Goal: Information Seeking & Learning: Learn about a topic

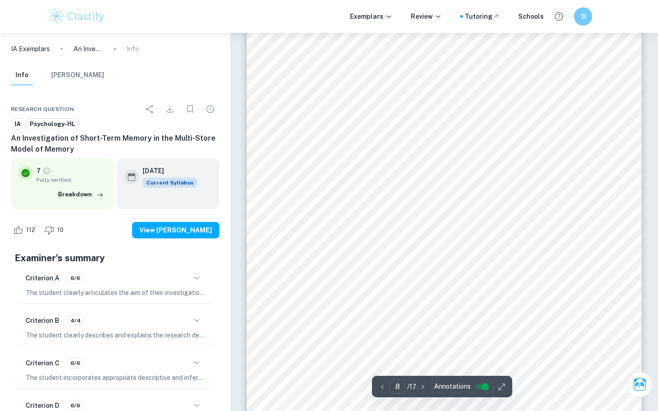
scroll to position [3767, 0]
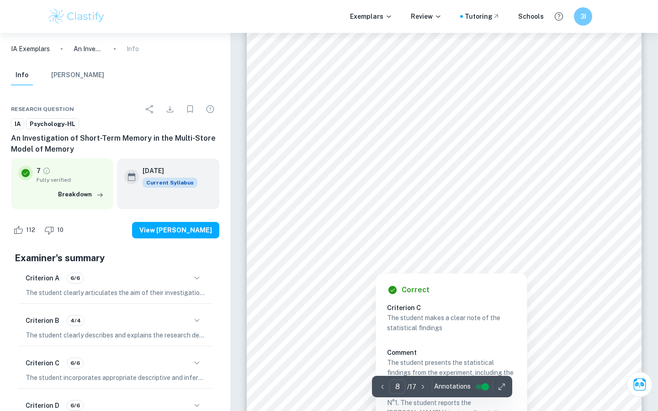
click at [341, 262] on div at bounding box center [375, 263] width 165 height 18
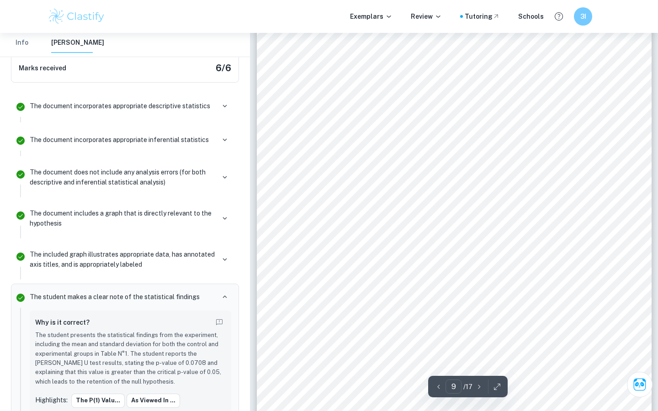
scroll to position [4256, 0]
click at [305, 326] on div "Graph N°1 - Graph showing the mean number and standard deviation of the five la…" at bounding box center [454, 165] width 395 height 511
click at [456, 259] on div "Graph N°1 - Graph showing the mean number and standard deviation of the five la…" at bounding box center [454, 165] width 395 height 511
click at [447, 264] on div "Graph N°1 - Graph showing the mean number and standard deviation of the five la…" at bounding box center [454, 165] width 395 height 511
click at [298, 224] on div "Graph N°1 - Graph showing the mean number and standard deviation of the five la…" at bounding box center [454, 74] width 395 height 511
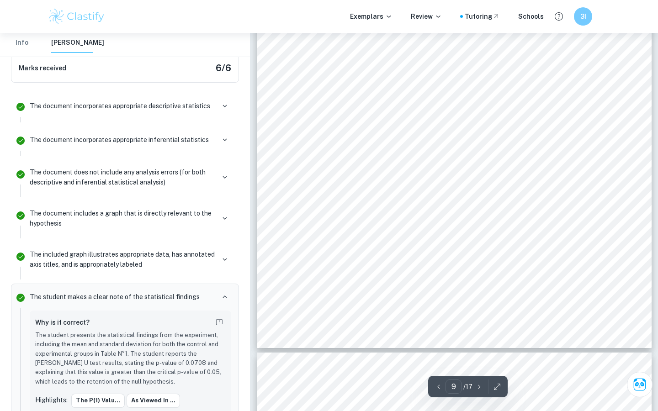
scroll to position [4326, 0]
click at [448, 212] on div "Graph N°1 - Graph showing the mean number and standard deviation of the five la…" at bounding box center [454, 94] width 395 height 511
click at [441, 211] on div "Graph N°1 - Graph showing the mean number and standard deviation of the five la…" at bounding box center [454, 94] width 395 height 511
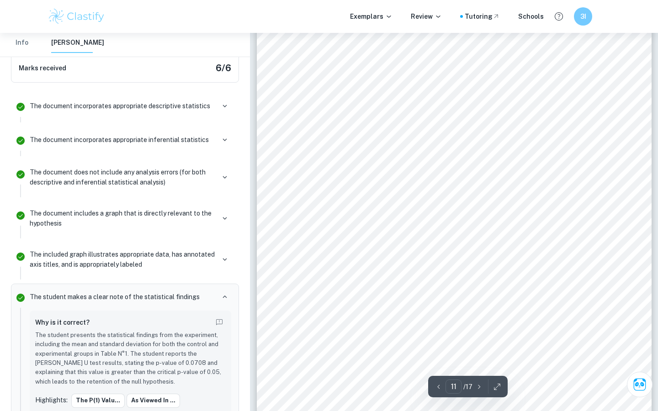
scroll to position [5228, 0]
type input "10"
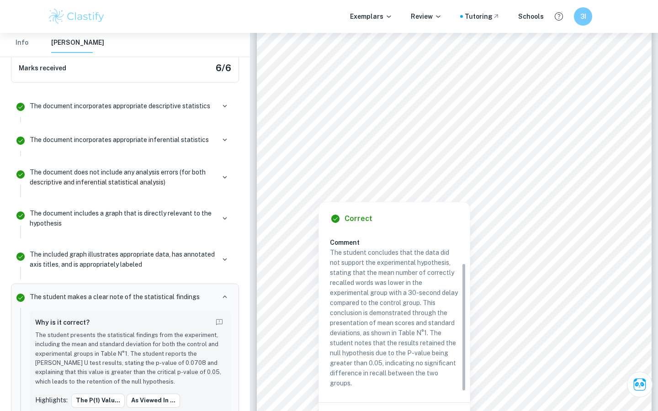
scroll to position [39, 0]
